Goal: Transaction & Acquisition: Purchase product/service

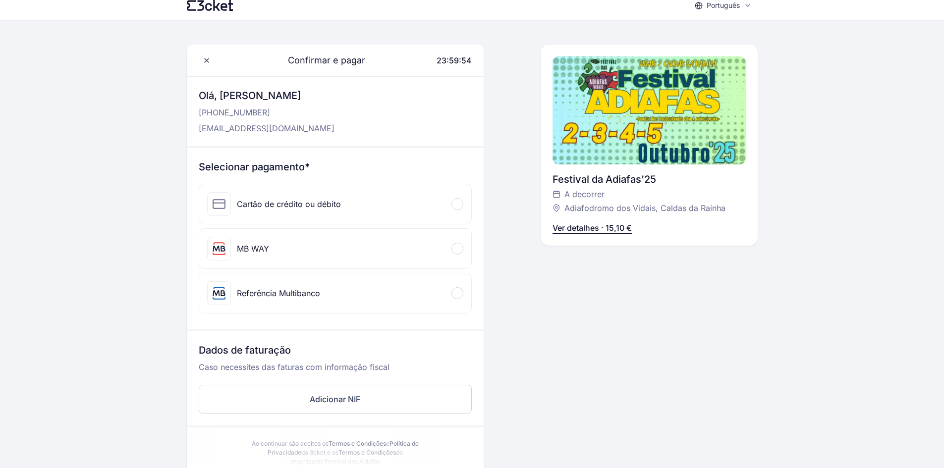
scroll to position [10, 0]
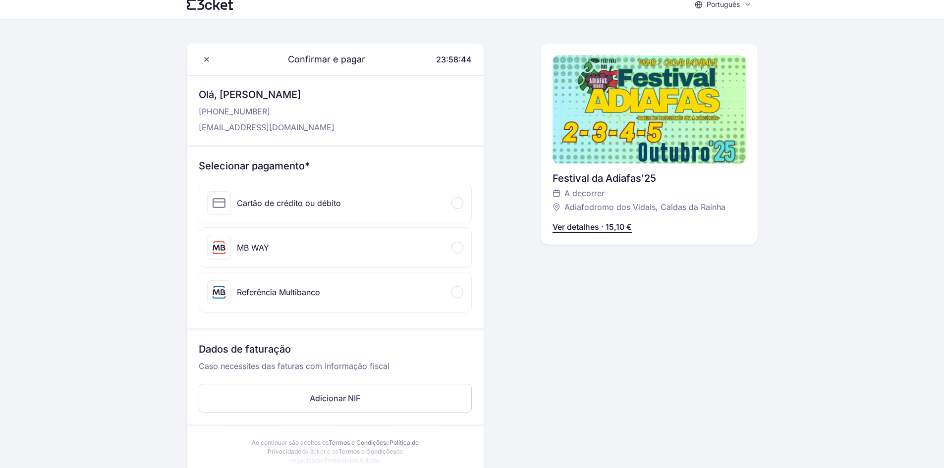
click at [303, 297] on div "Referência Multibanco" at bounding box center [278, 292] width 83 height 12
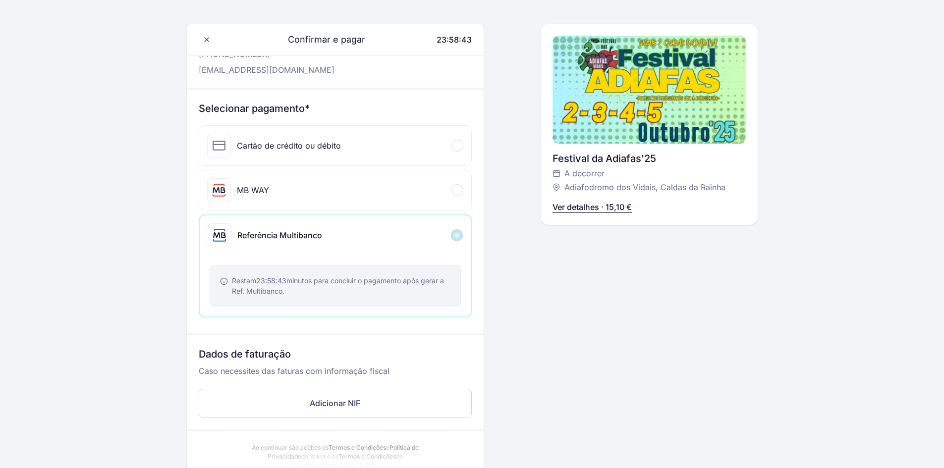
scroll to position [75, 0]
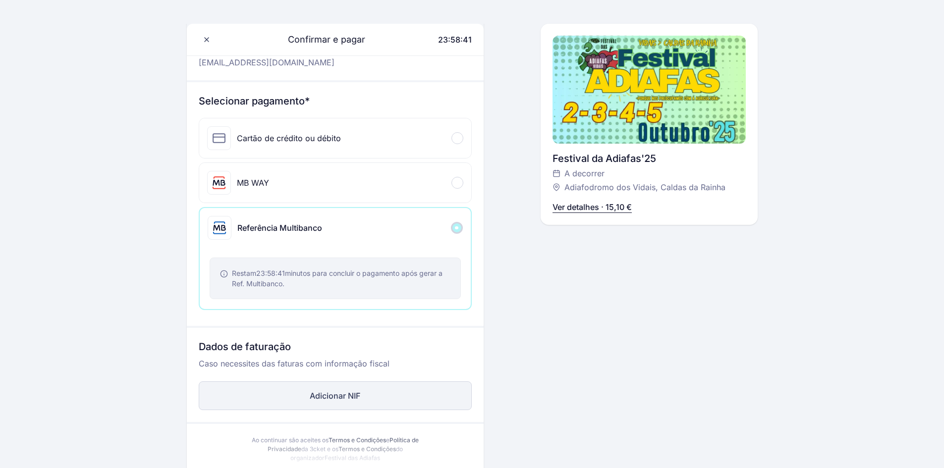
click at [367, 386] on button "Adicionar NIF" at bounding box center [335, 395] width 273 height 29
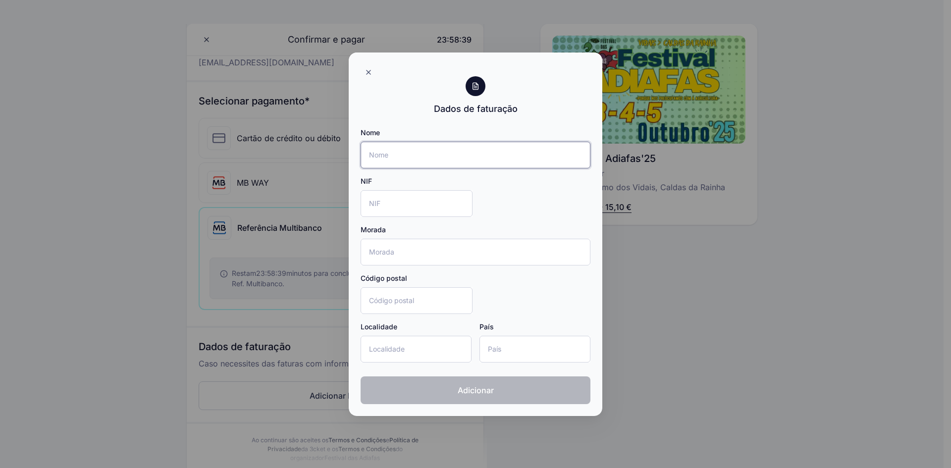
click at [400, 143] on input "Nome" at bounding box center [476, 155] width 230 height 27
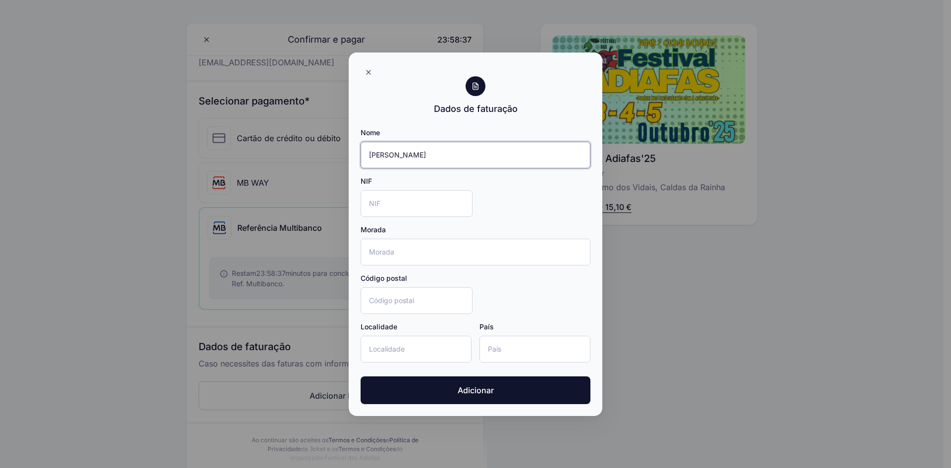
type input "[PERSON_NAME]"
type input "231382510"
type input "Rua João de Lemos 15, 3ºF"
type input "2750-668"
type input "Cascais"
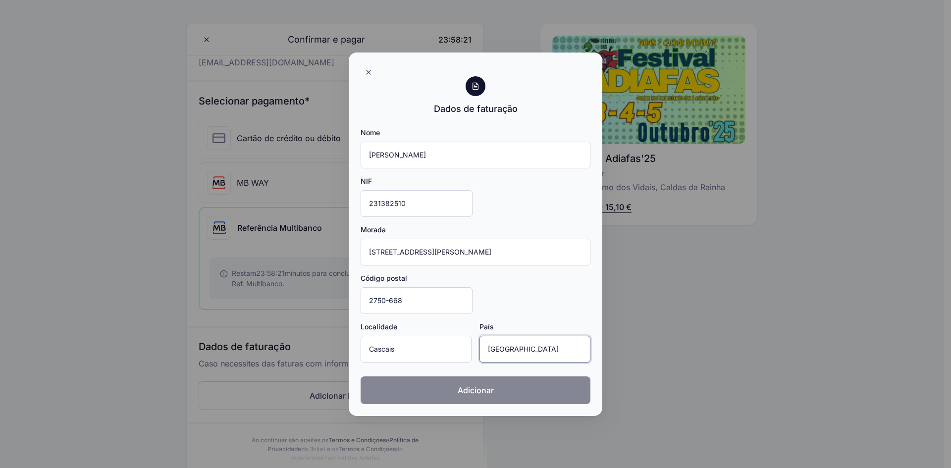
type input "Portugal"
click at [521, 393] on button "Adicionar" at bounding box center [476, 391] width 230 height 28
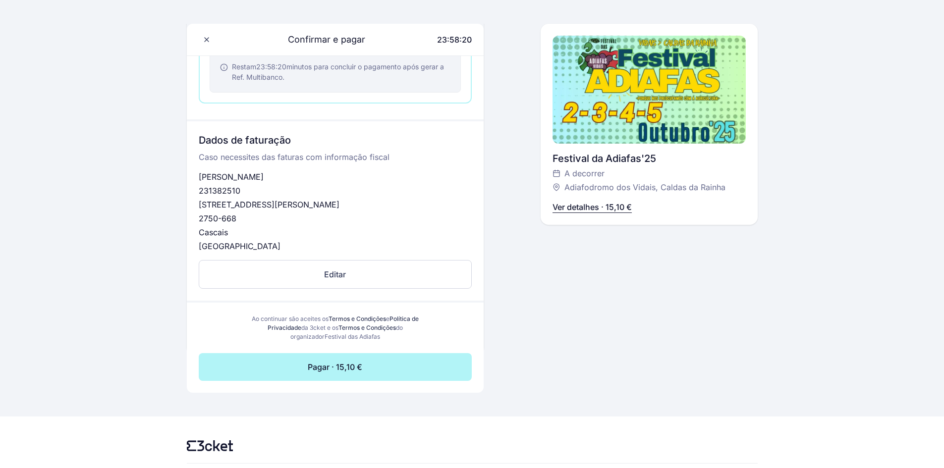
scroll to position [283, 0]
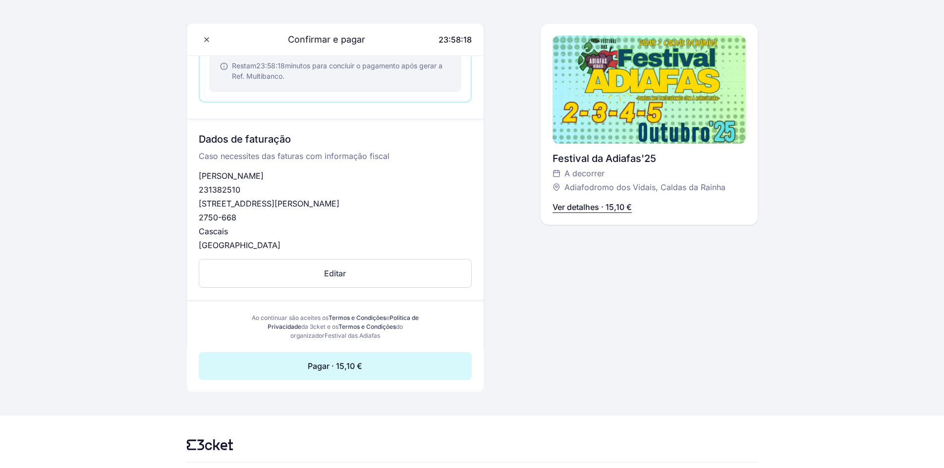
click at [389, 369] on button "Pagar · 15,10 €" at bounding box center [335, 366] width 273 height 28
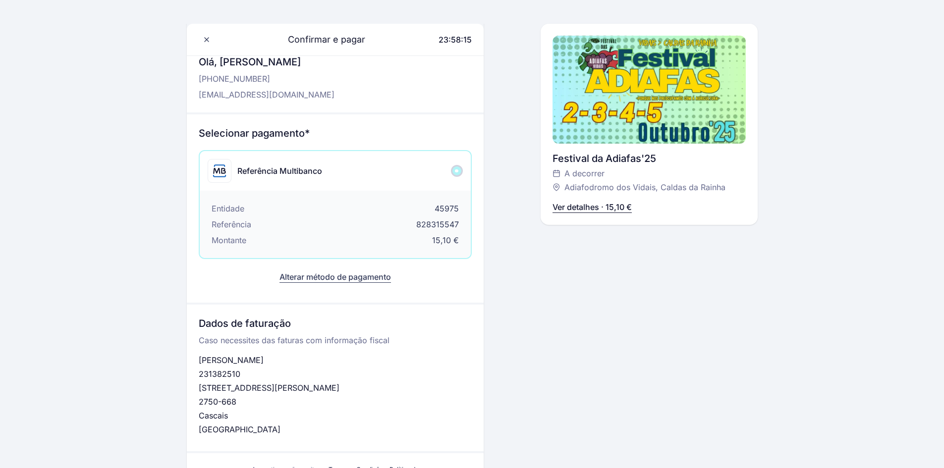
scroll to position [41, 0]
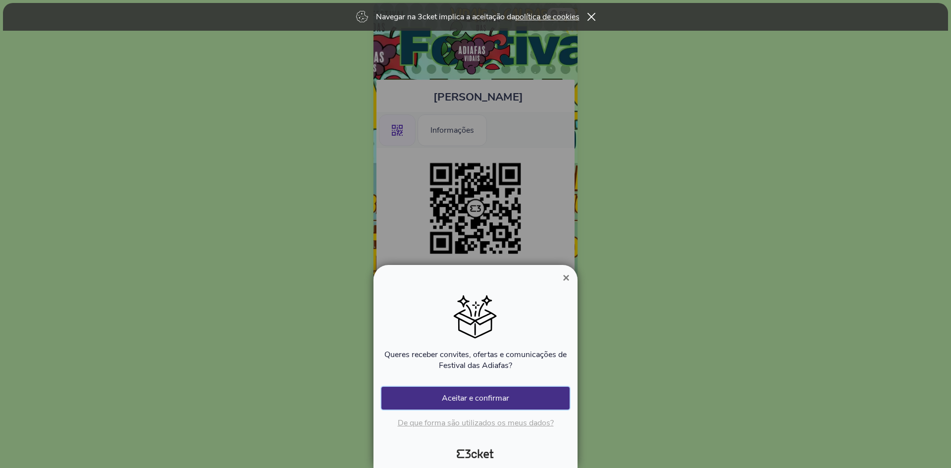
click at [525, 393] on button "Aceitar e confirmar" at bounding box center [475, 398] width 188 height 23
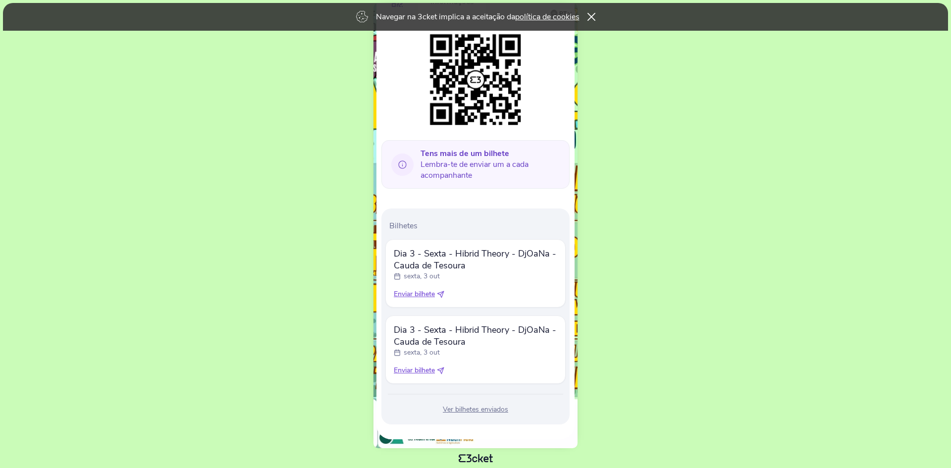
scroll to position [130, 0]
click at [429, 294] on span "Enviar bilhete" at bounding box center [414, 293] width 41 height 10
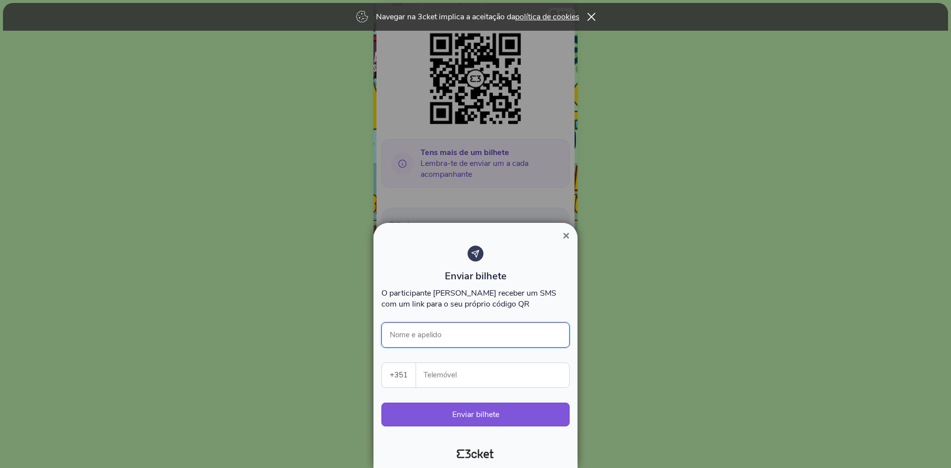
click at [431, 328] on input "Nome e apelido" at bounding box center [475, 335] width 188 height 25
type input "Monica Coelho"
click at [440, 367] on input "Telemóvel" at bounding box center [496, 375] width 145 height 24
type input "916817022"
click at [446, 414] on button "Enviar bilhete" at bounding box center [475, 415] width 188 height 24
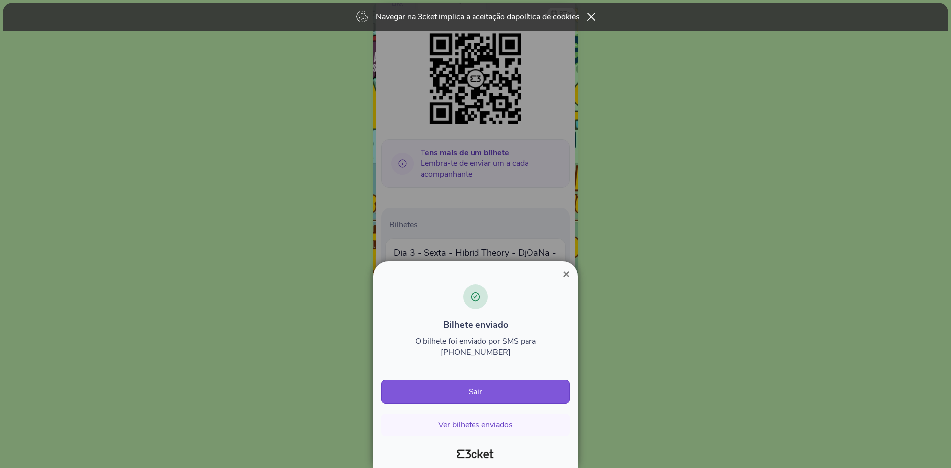
click at [567, 281] on span "×" at bounding box center [566, 274] width 7 height 13
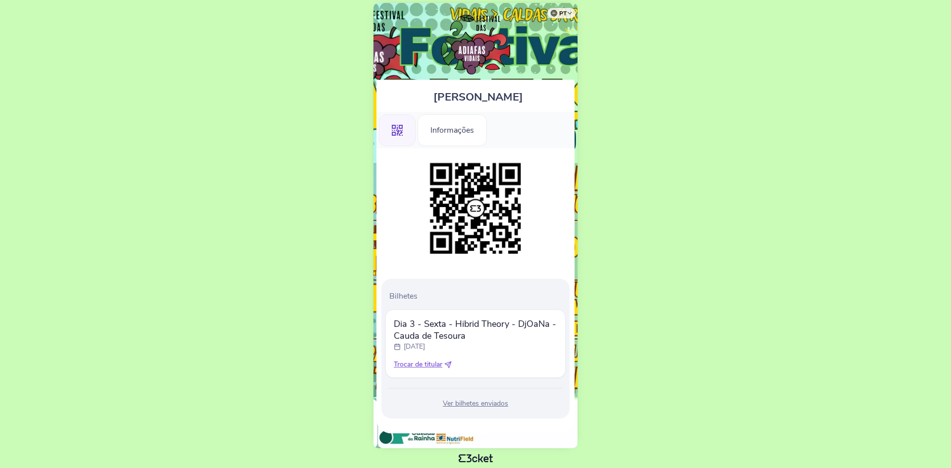
click at [473, 403] on div "Ver bilhetes enviados" at bounding box center [475, 404] width 180 height 10
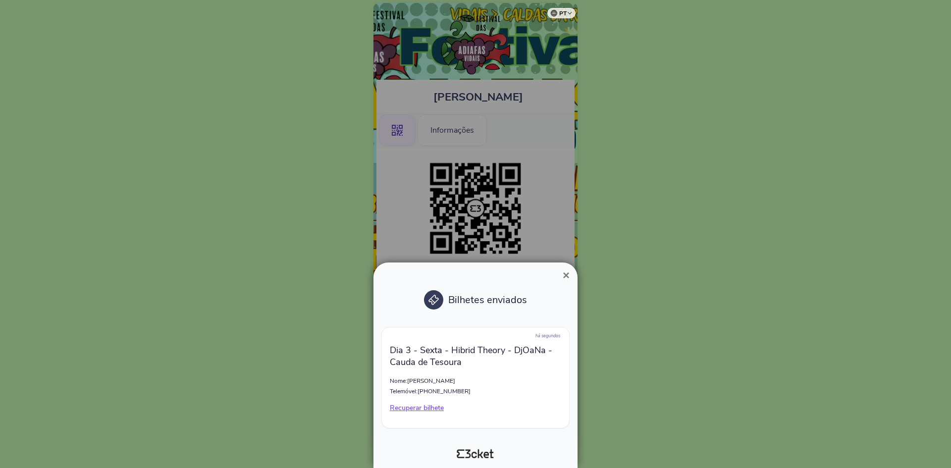
click at [487, 235] on div at bounding box center [475, 234] width 951 height 468
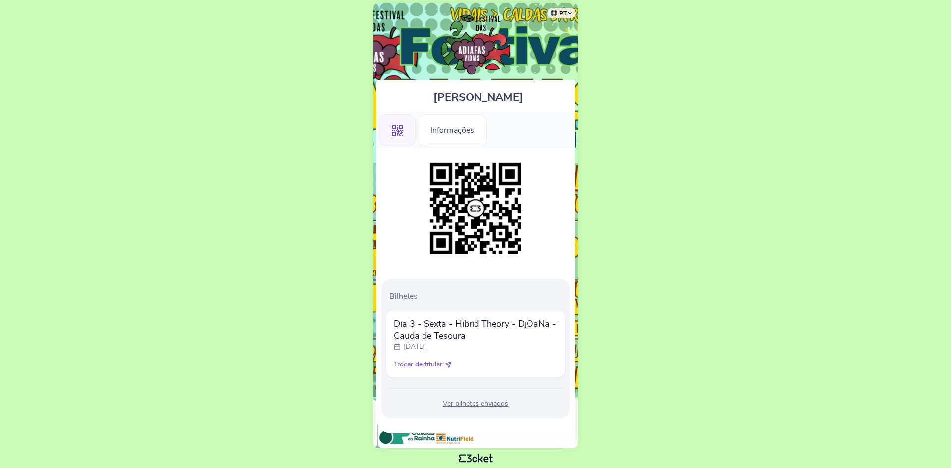
click at [480, 395] on div "Bilhetes Dia 3 - Sexta - Hibrid Theory - DjOaNa - Cauda de Tesoura sexta, 3 out…" at bounding box center [475, 349] width 188 height 140
click at [481, 403] on div "Ver bilhetes enviados" at bounding box center [475, 404] width 180 height 10
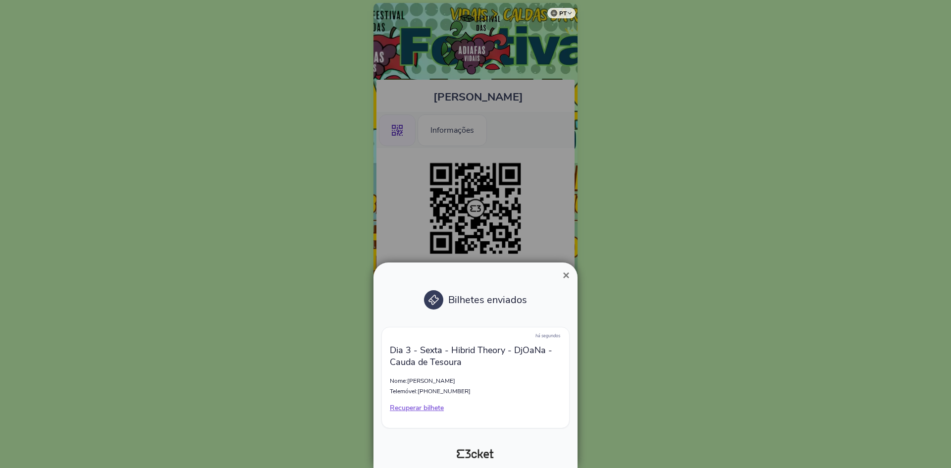
click at [568, 274] on span "×" at bounding box center [566, 275] width 7 height 13
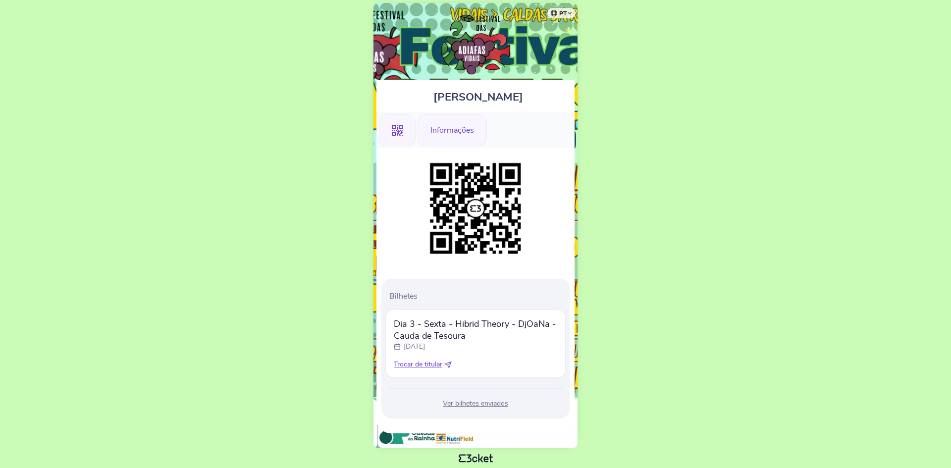
click at [462, 131] on div "Informações" at bounding box center [452, 130] width 69 height 32
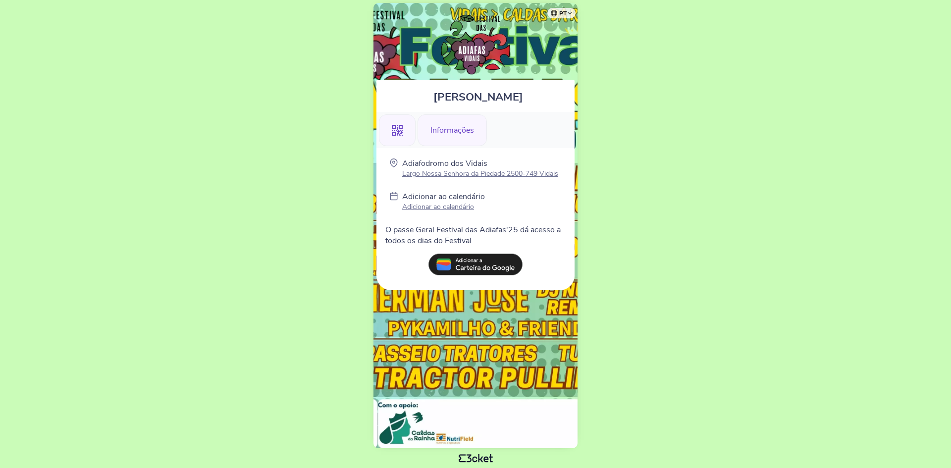
click at [393, 126] on icon ".st0{fill-rule:evenodd;clip-rule:evenodd;}" at bounding box center [397, 130] width 11 height 11
